Goal: Navigation & Orientation: Find specific page/section

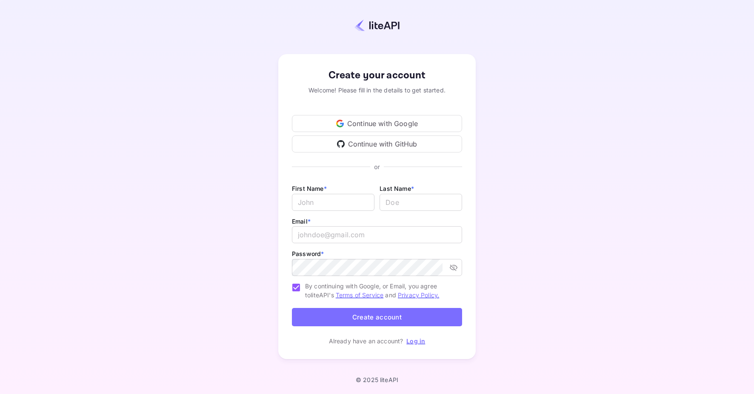
click at [378, 126] on div "Continue with Google" at bounding box center [377, 123] width 170 height 17
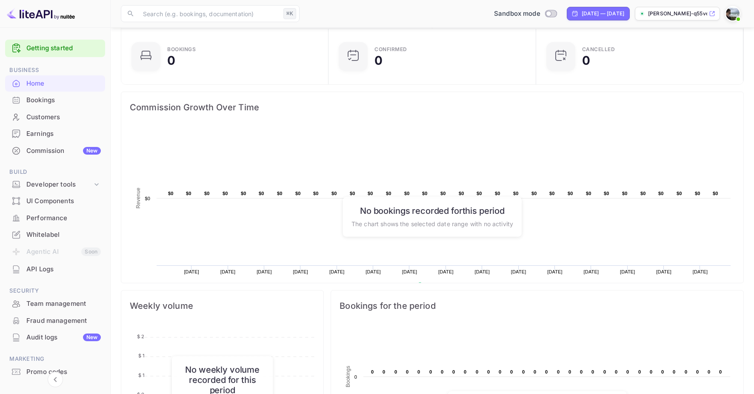
scroll to position [59, 0]
click at [94, 185] on icon at bounding box center [96, 184] width 9 height 9
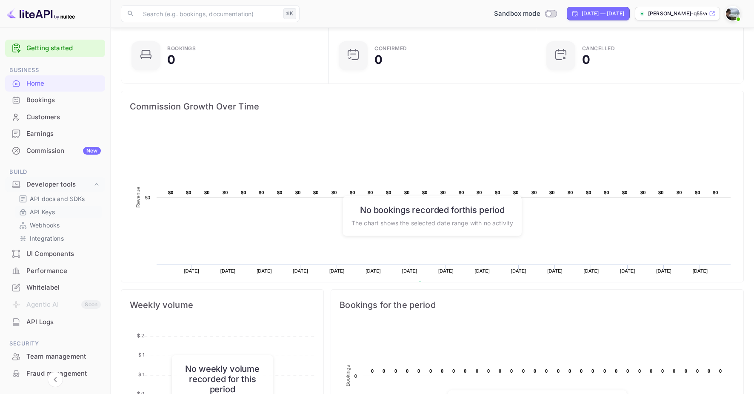
click at [50, 209] on p "API Keys" at bounding box center [42, 211] width 25 height 9
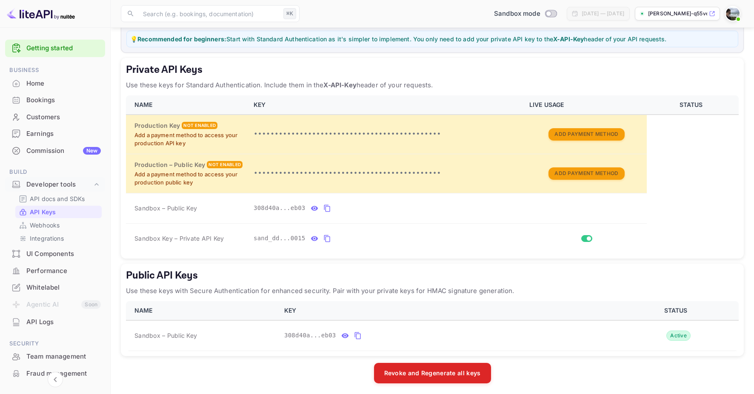
scroll to position [117, 0]
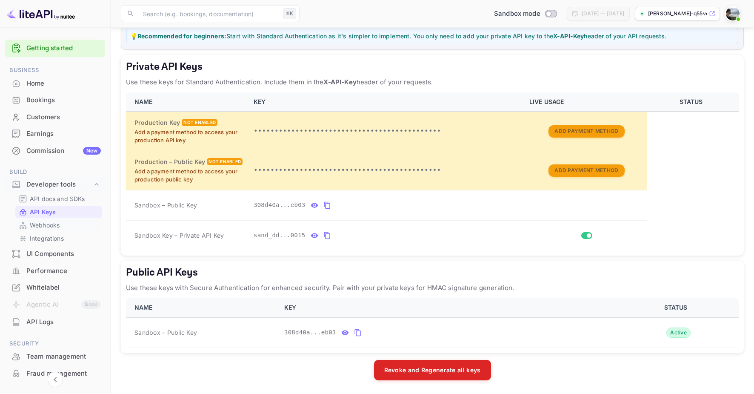
click at [38, 226] on p "Webhooks" at bounding box center [45, 225] width 30 height 9
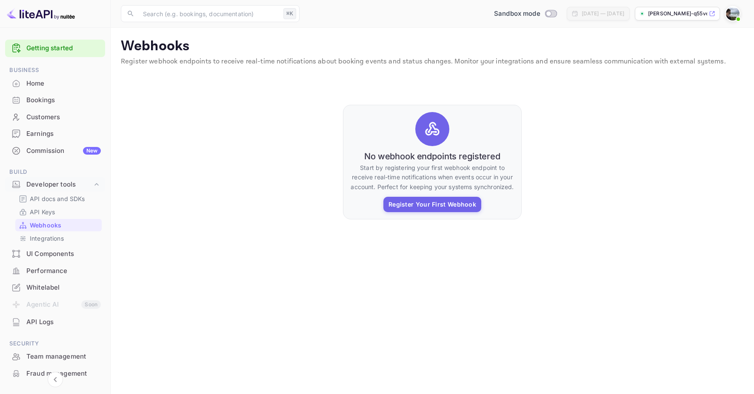
click at [48, 155] on div "Commission New" at bounding box center [63, 151] width 74 height 10
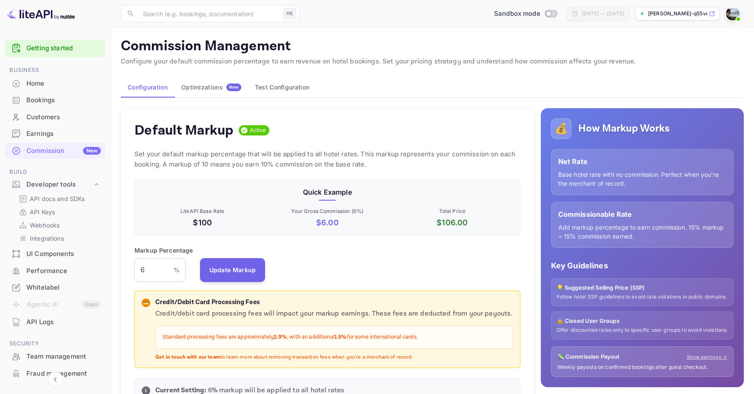
click at [50, 97] on div "Bookings" at bounding box center [63, 100] width 74 height 10
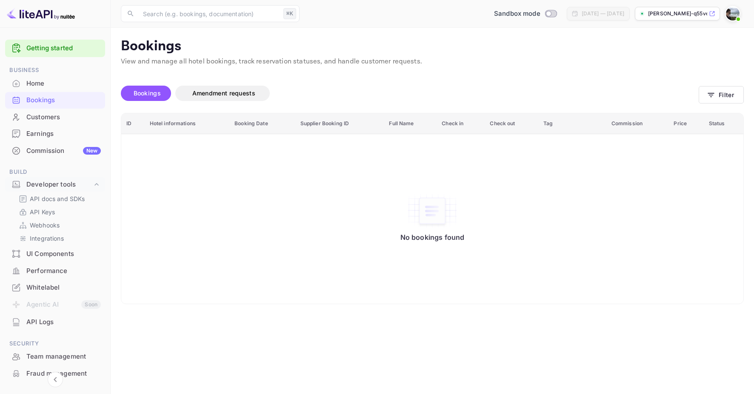
click at [63, 115] on div "Customers" at bounding box center [63, 117] width 74 height 10
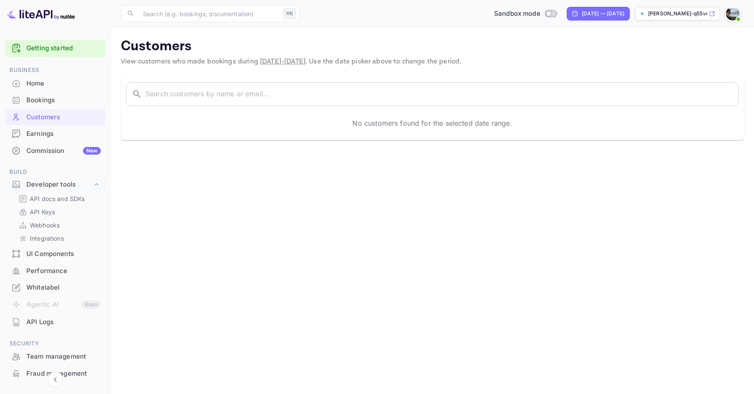
click at [54, 255] on div "UI Components" at bounding box center [63, 254] width 74 height 10
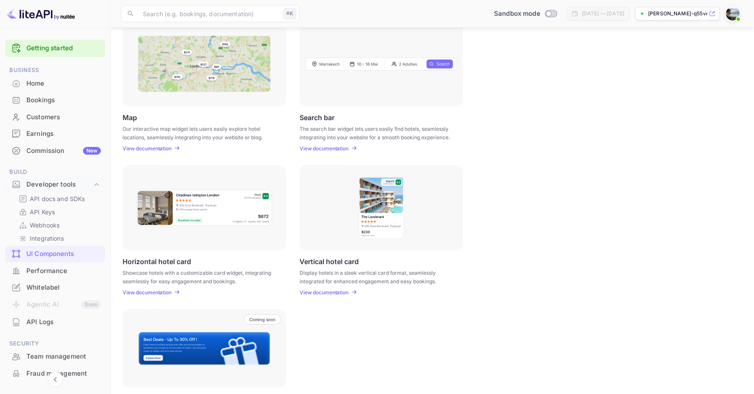
scroll to position [180, 0]
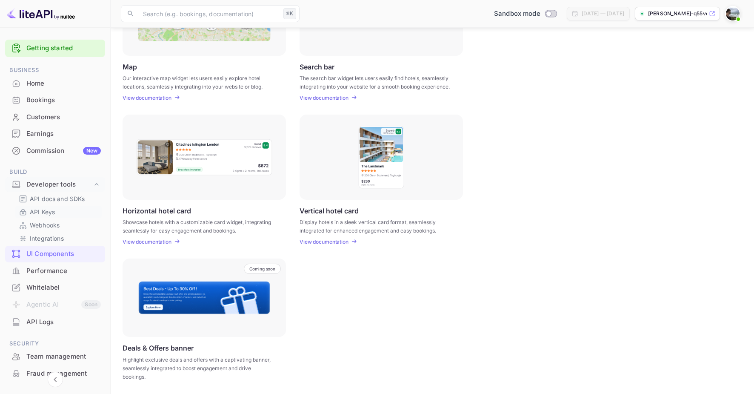
click at [66, 212] on link "API Keys" at bounding box center [59, 211] width 80 height 9
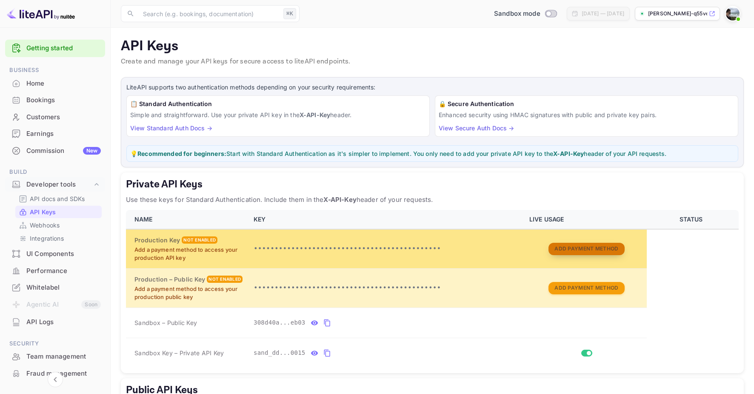
click at [568, 246] on button "Add Payment Method" at bounding box center [587, 249] width 76 height 12
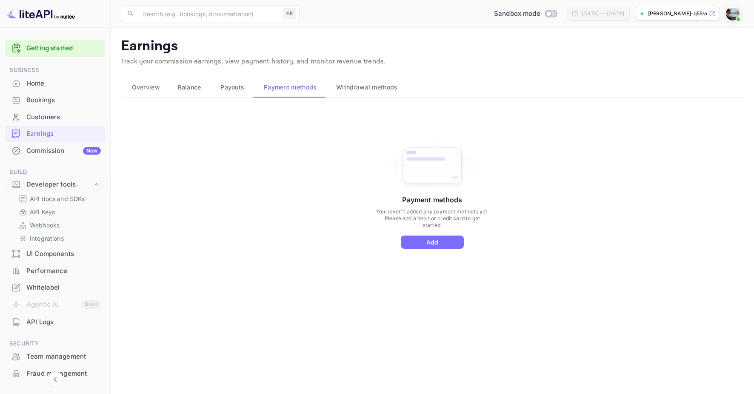
click at [237, 86] on span "Payouts" at bounding box center [233, 87] width 24 height 10
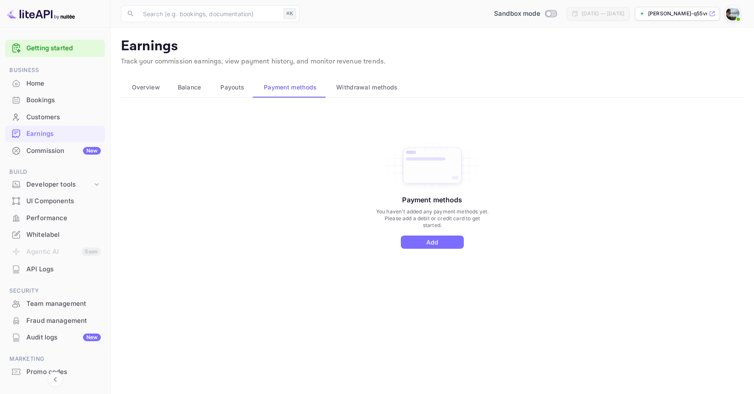
click at [199, 88] on span "Balance" at bounding box center [189, 87] width 23 height 10
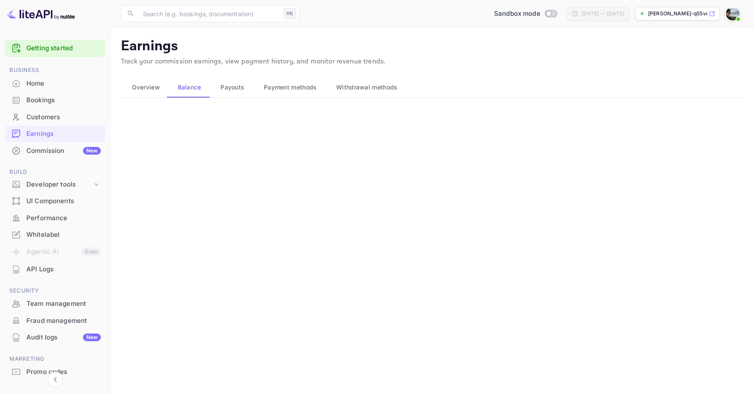
click at [156, 85] on span "Overview" at bounding box center [146, 87] width 28 height 10
click at [297, 88] on span "Payment methods" at bounding box center [290, 87] width 53 height 10
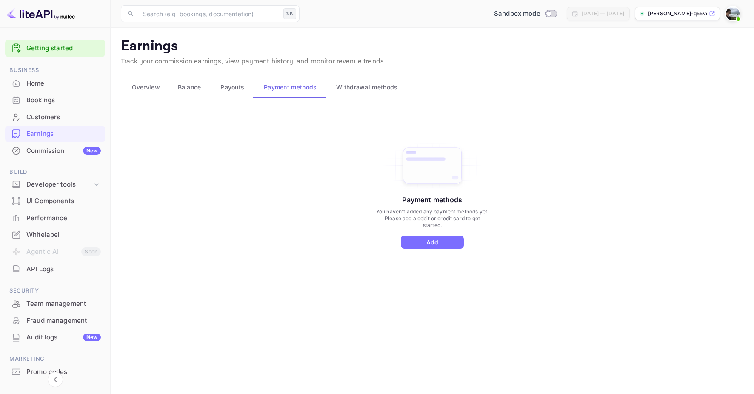
click at [38, 50] on link "Getting started" at bounding box center [63, 48] width 74 height 10
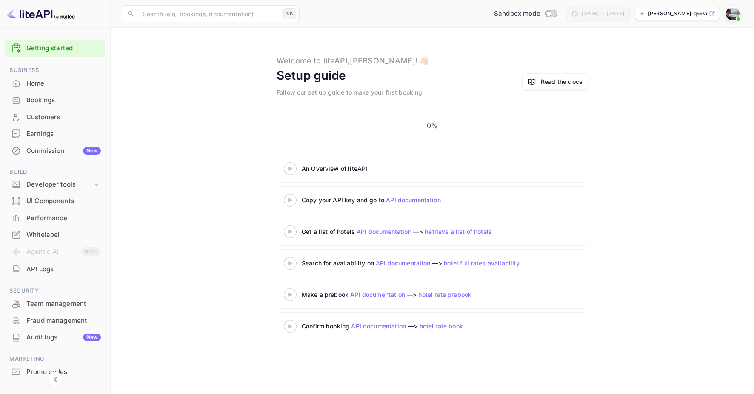
scroll to position [33, 0]
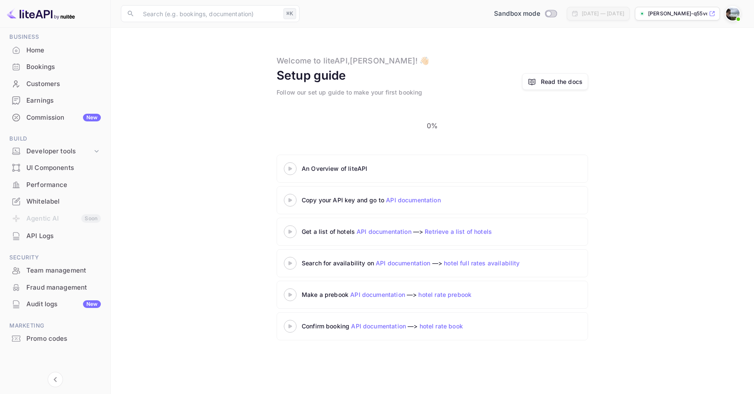
click at [47, 302] on div "Audit logs New" at bounding box center [63, 304] width 74 height 10
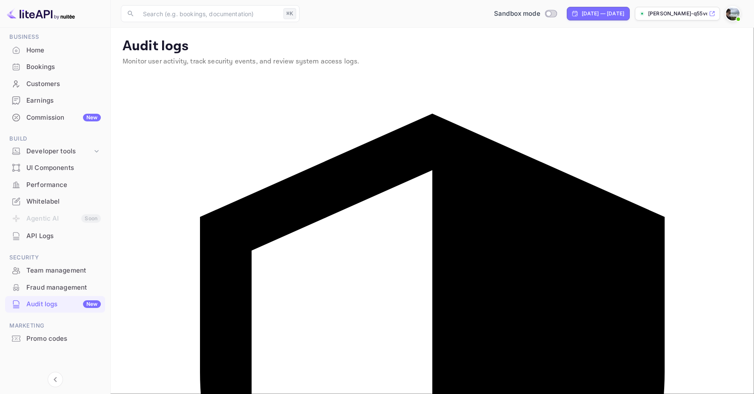
click at [42, 290] on div "Fraud management" at bounding box center [63, 288] width 74 height 10
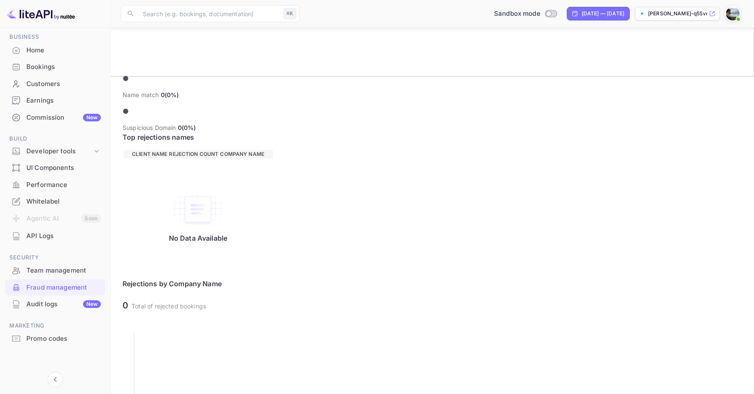
scroll to position [320, 0]
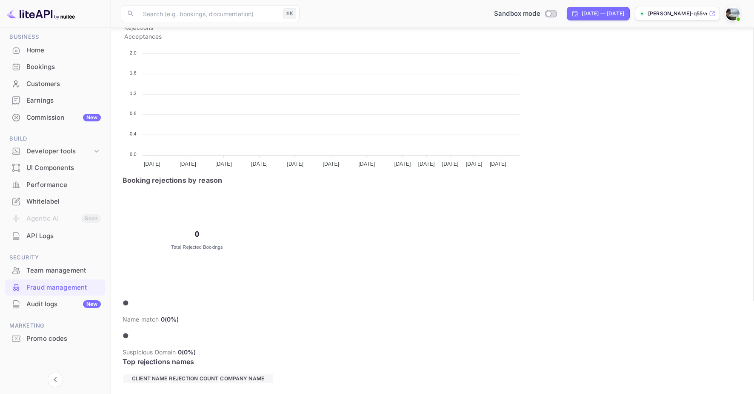
scroll to position [92, 0]
click at [61, 266] on div "Team management" at bounding box center [63, 271] width 74 height 10
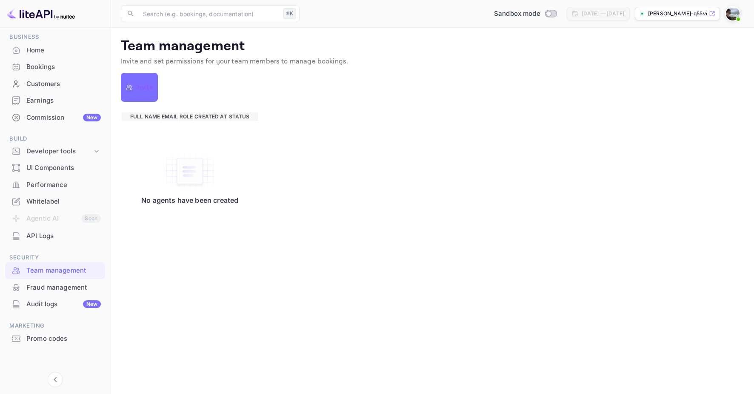
click at [21, 238] on div at bounding box center [16, 236] width 14 height 9
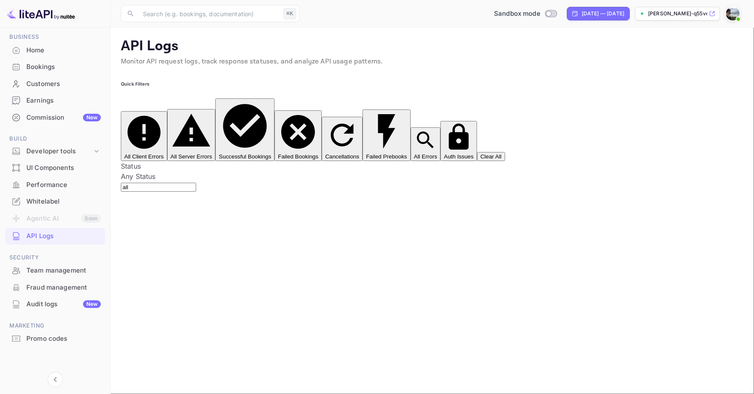
click at [58, 201] on div "Whitelabel" at bounding box center [63, 202] width 74 height 10
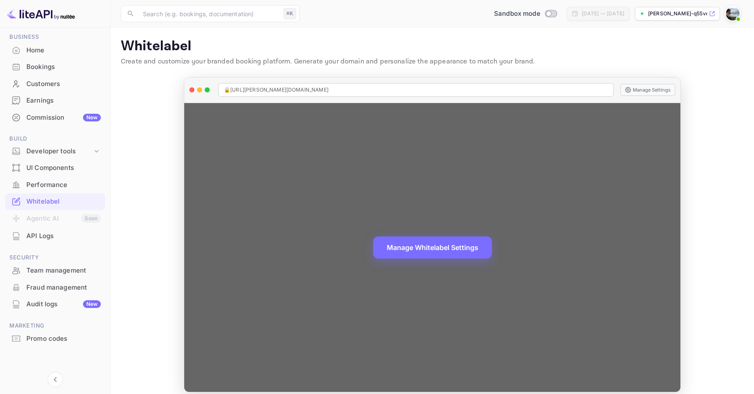
scroll to position [8, 0]
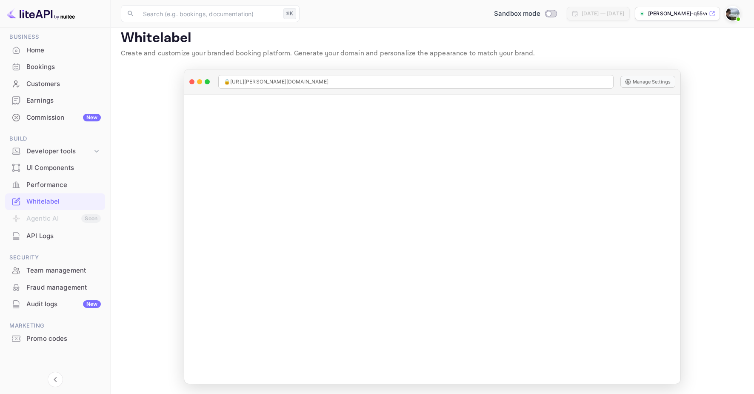
click at [47, 183] on div "Performance" at bounding box center [63, 185] width 74 height 10
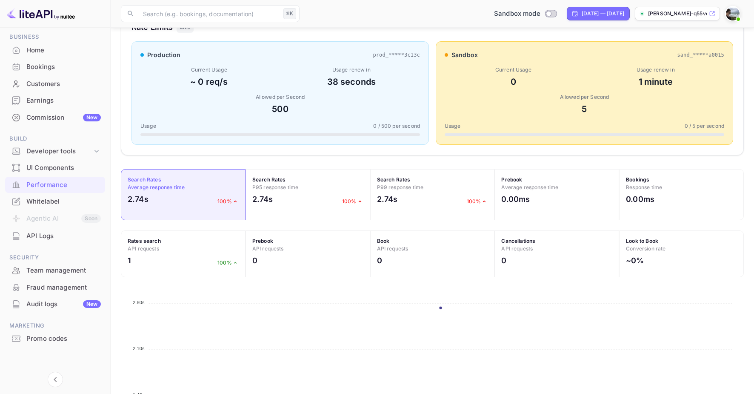
scroll to position [144, 0]
click at [75, 152] on div "Developer tools" at bounding box center [59, 151] width 66 height 10
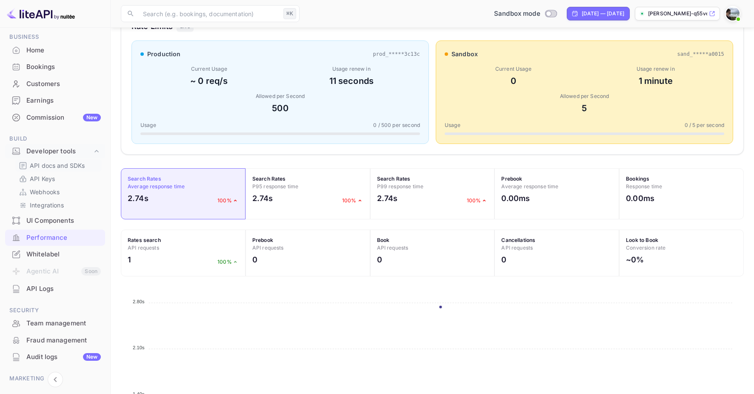
click at [66, 168] on p "API docs and SDKs" at bounding box center [57, 165] width 55 height 9
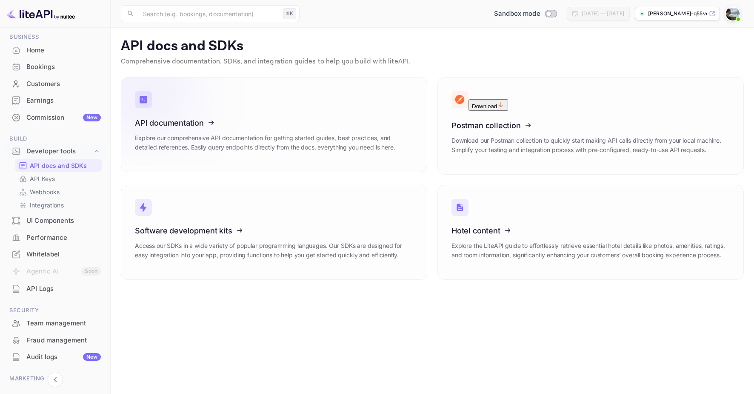
click at [144, 133] on icon at bounding box center [187, 121] width 132 height 88
click at [180, 16] on input "text" at bounding box center [209, 13] width 142 height 17
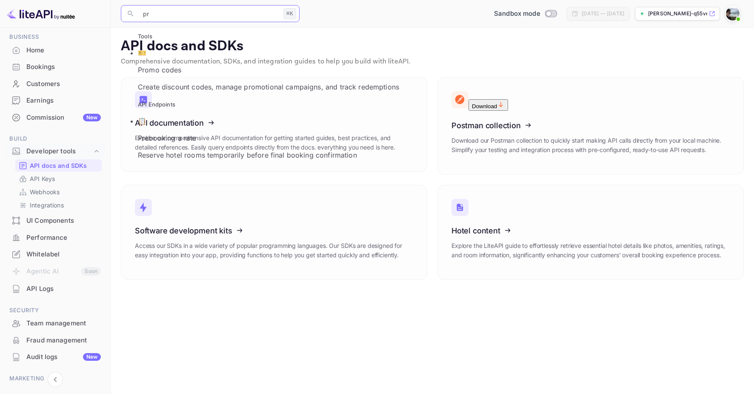
type input "p"
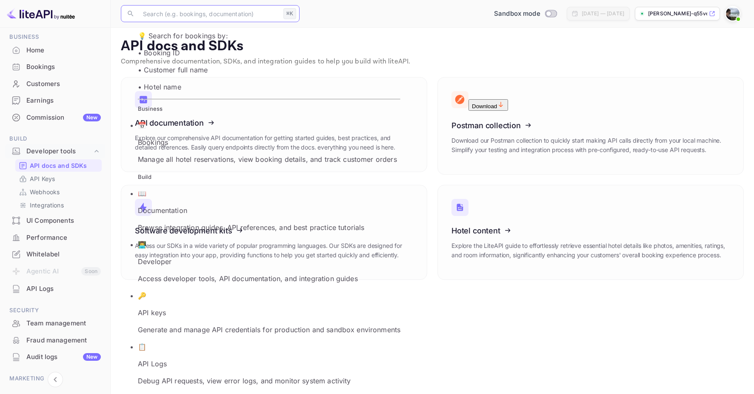
click at [187, 305] on main "API docs and SDKs Comprehensive documentation, SDKs, and integration guides to …" at bounding box center [433, 211] width 644 height 366
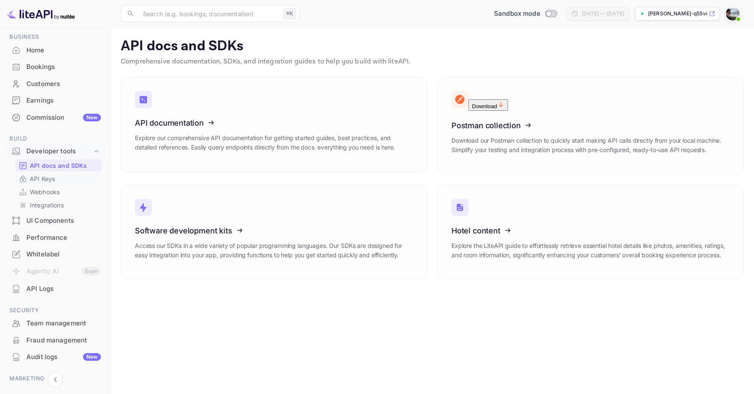
click at [62, 175] on link "API Keys" at bounding box center [59, 178] width 80 height 9
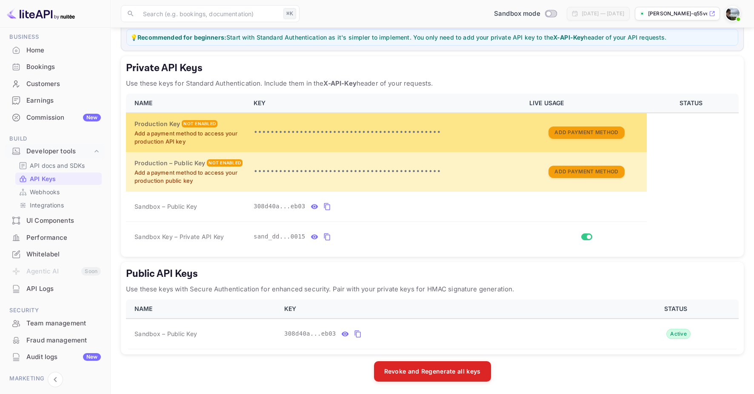
scroll to position [117, 0]
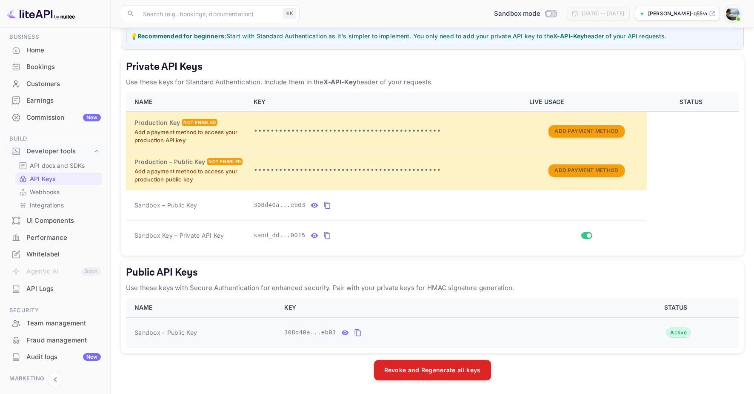
click at [344, 332] on icon "public api keys table" at bounding box center [344, 332] width 7 height 5
click at [439, 329] on icon "public api keys table" at bounding box center [439, 332] width 6 height 7
click at [317, 203] on icon "private api keys table" at bounding box center [314, 205] width 7 height 5
click at [411, 206] on icon "private api keys table" at bounding box center [408, 205] width 8 height 10
